Goal: Navigation & Orientation: Find specific page/section

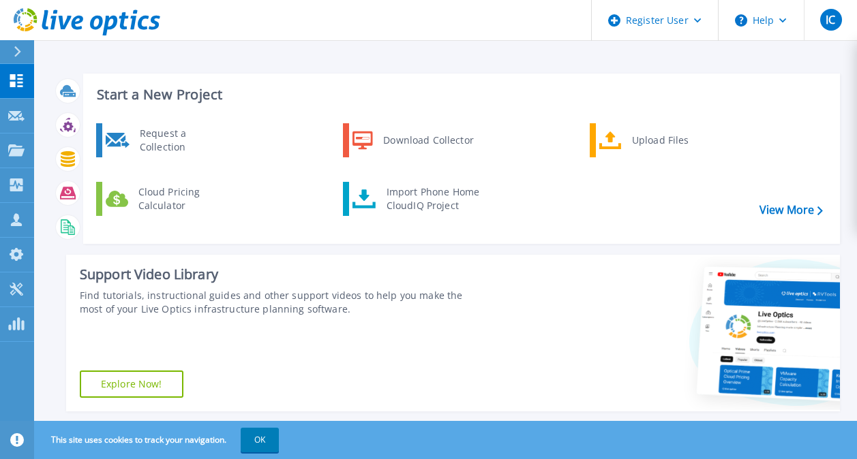
click at [726, 183] on div "Request a Collection Download Collector Upload Files Cloud Pricing Calculator I…" at bounding box center [459, 178] width 747 height 117
